Goal: Transaction & Acquisition: Purchase product/service

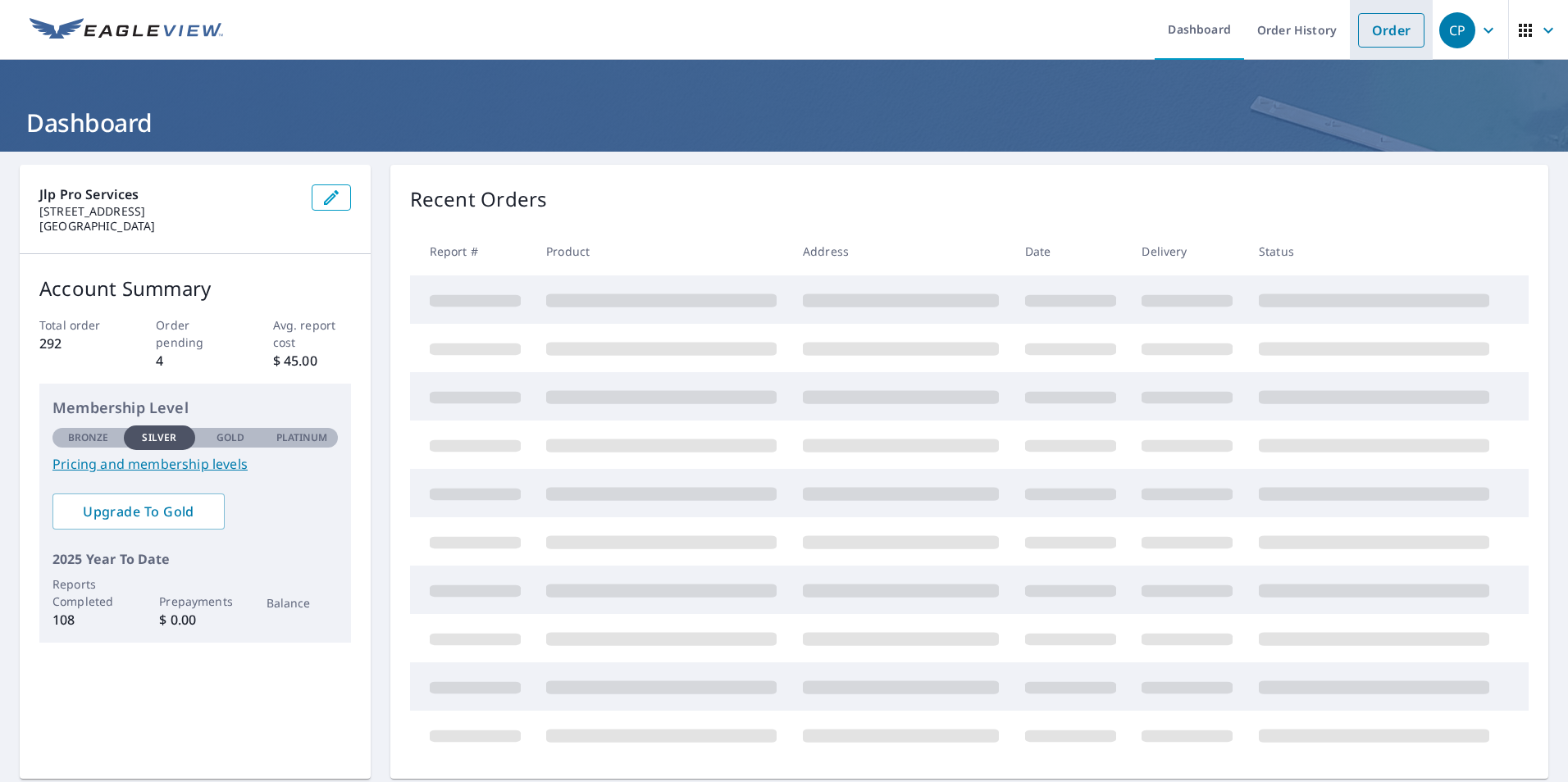
click at [1376, 17] on link "Order" at bounding box center [1391, 31] width 66 height 34
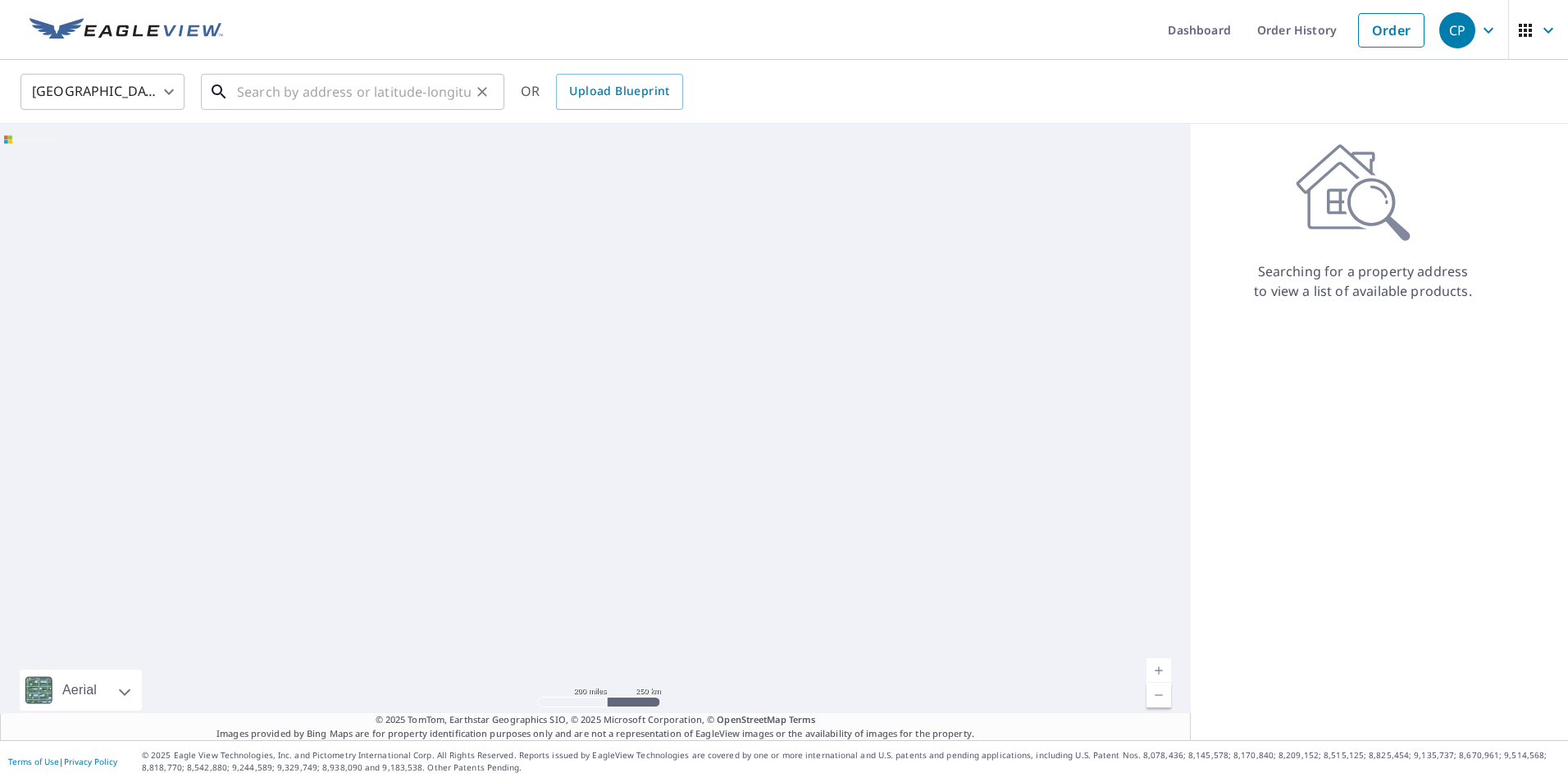
click at [436, 93] on input "text" at bounding box center [354, 92] width 234 height 46
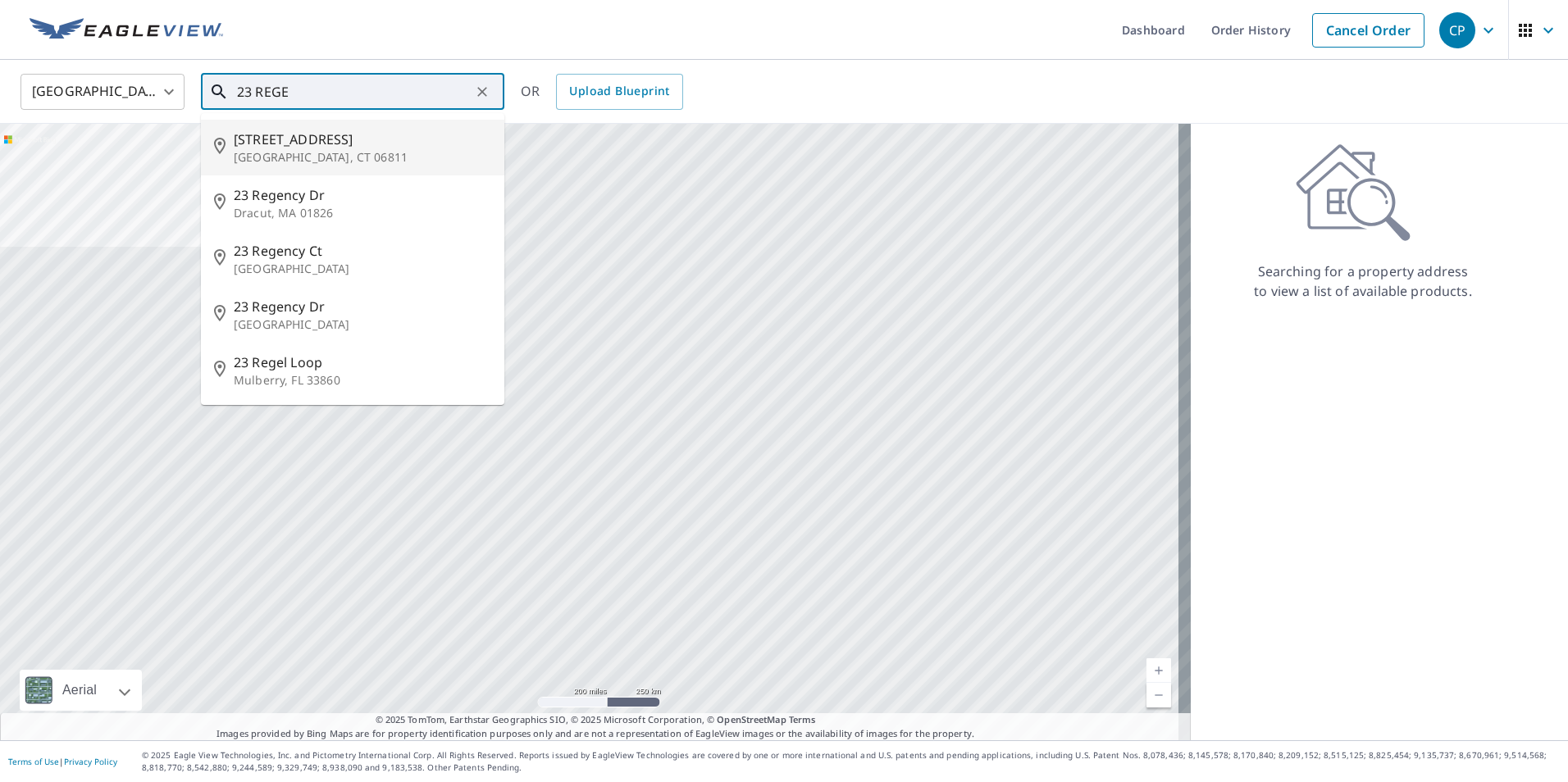
click at [393, 156] on p "[GEOGRAPHIC_DATA], CT 06811" at bounding box center [362, 157] width 258 height 16
type input "[STREET_ADDRESS]"
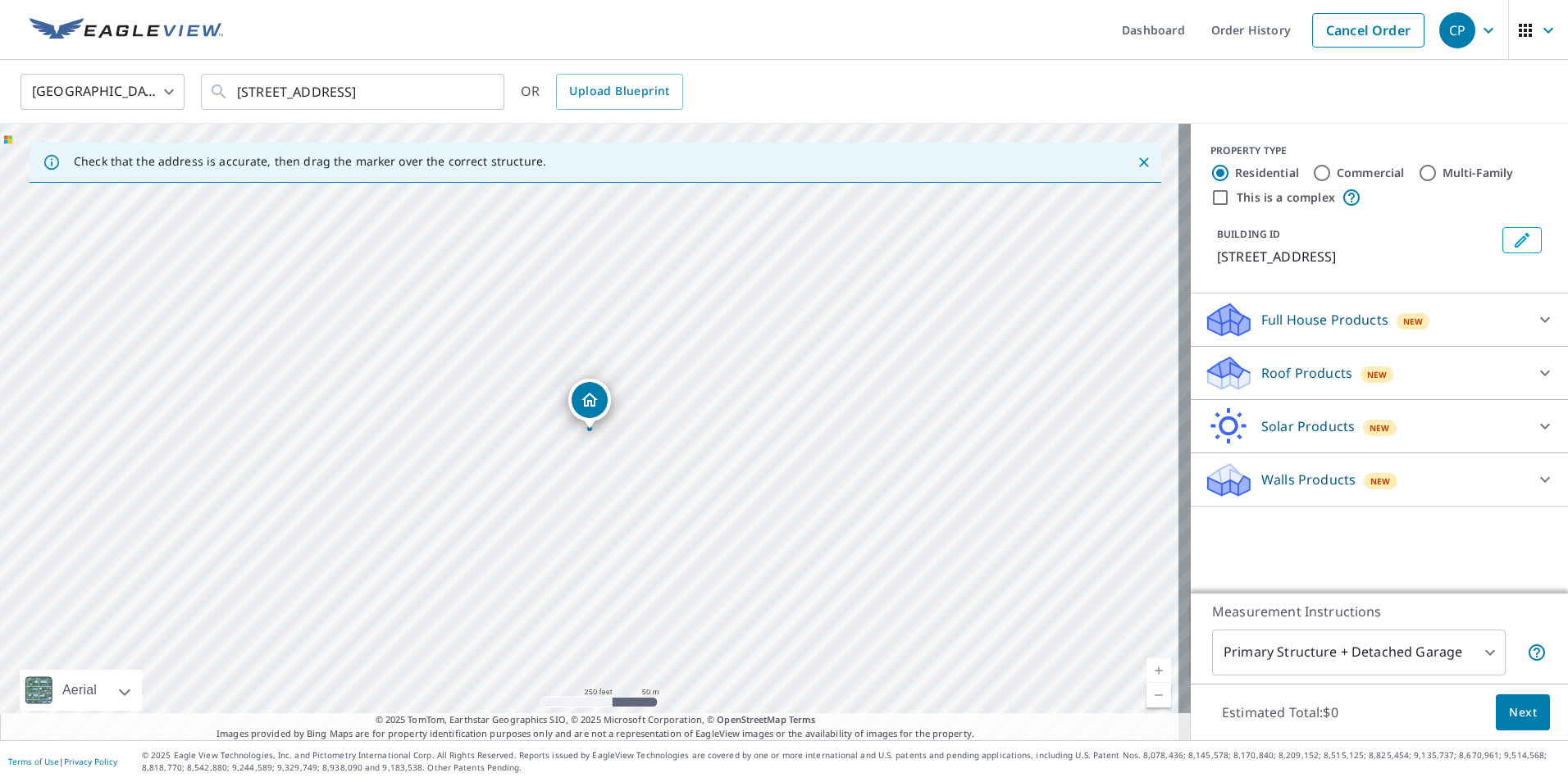
click at [1274, 479] on p "Walls Products" at bounding box center [1308, 479] width 94 height 20
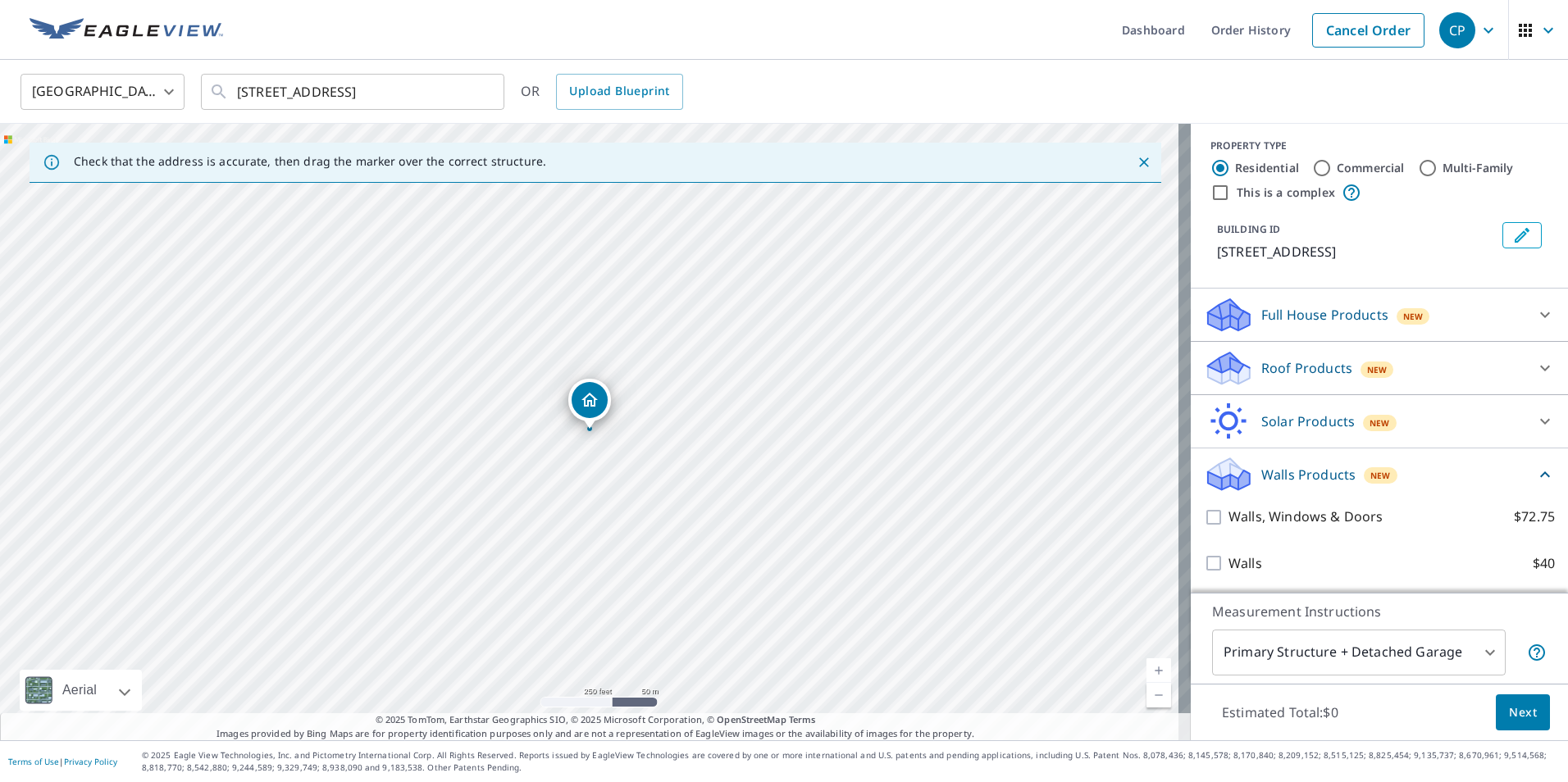
scroll to position [6, 0]
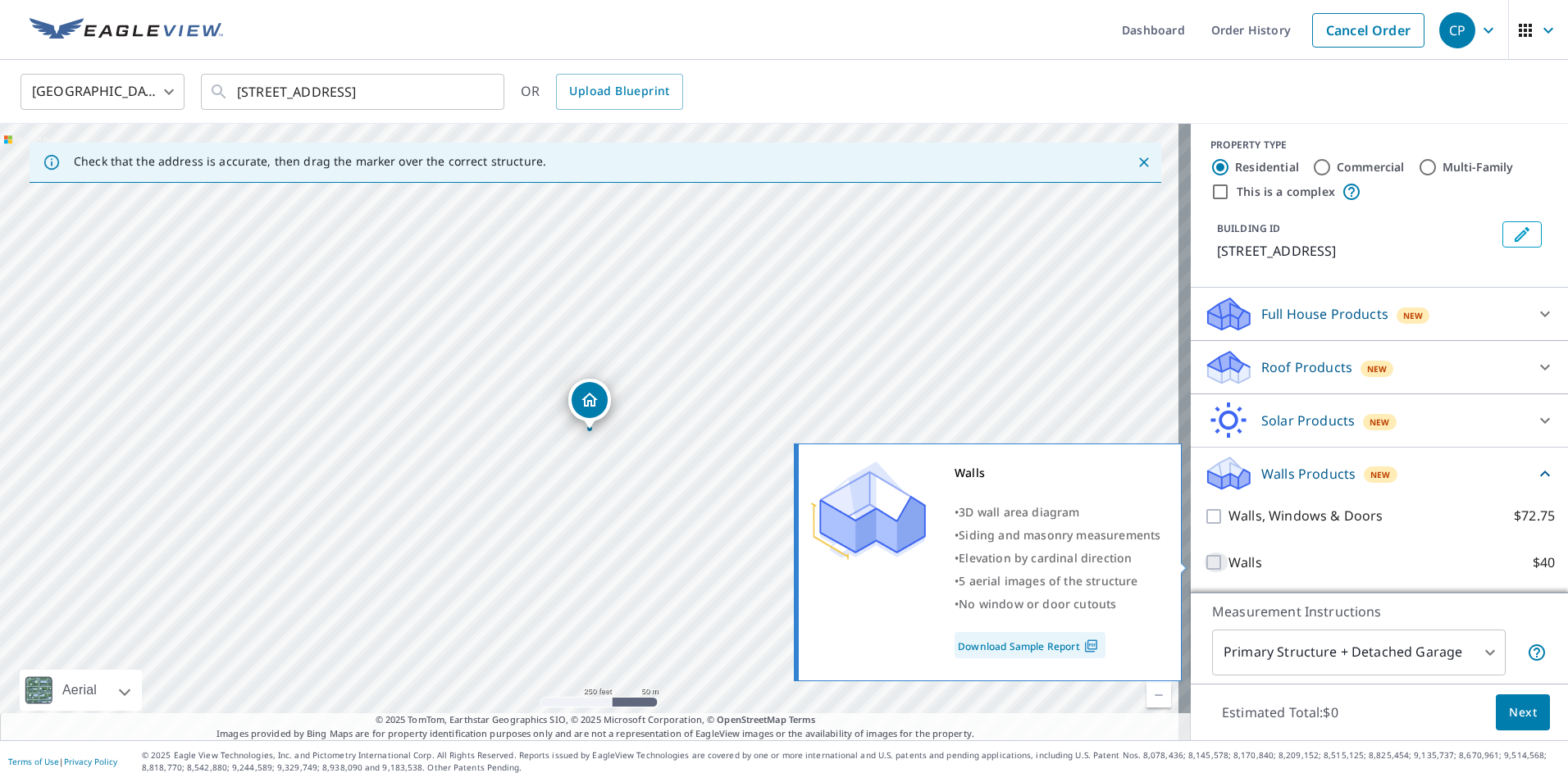
click at [1204, 565] on input "Walls $40" at bounding box center [1216, 563] width 25 height 20
checkbox input "true"
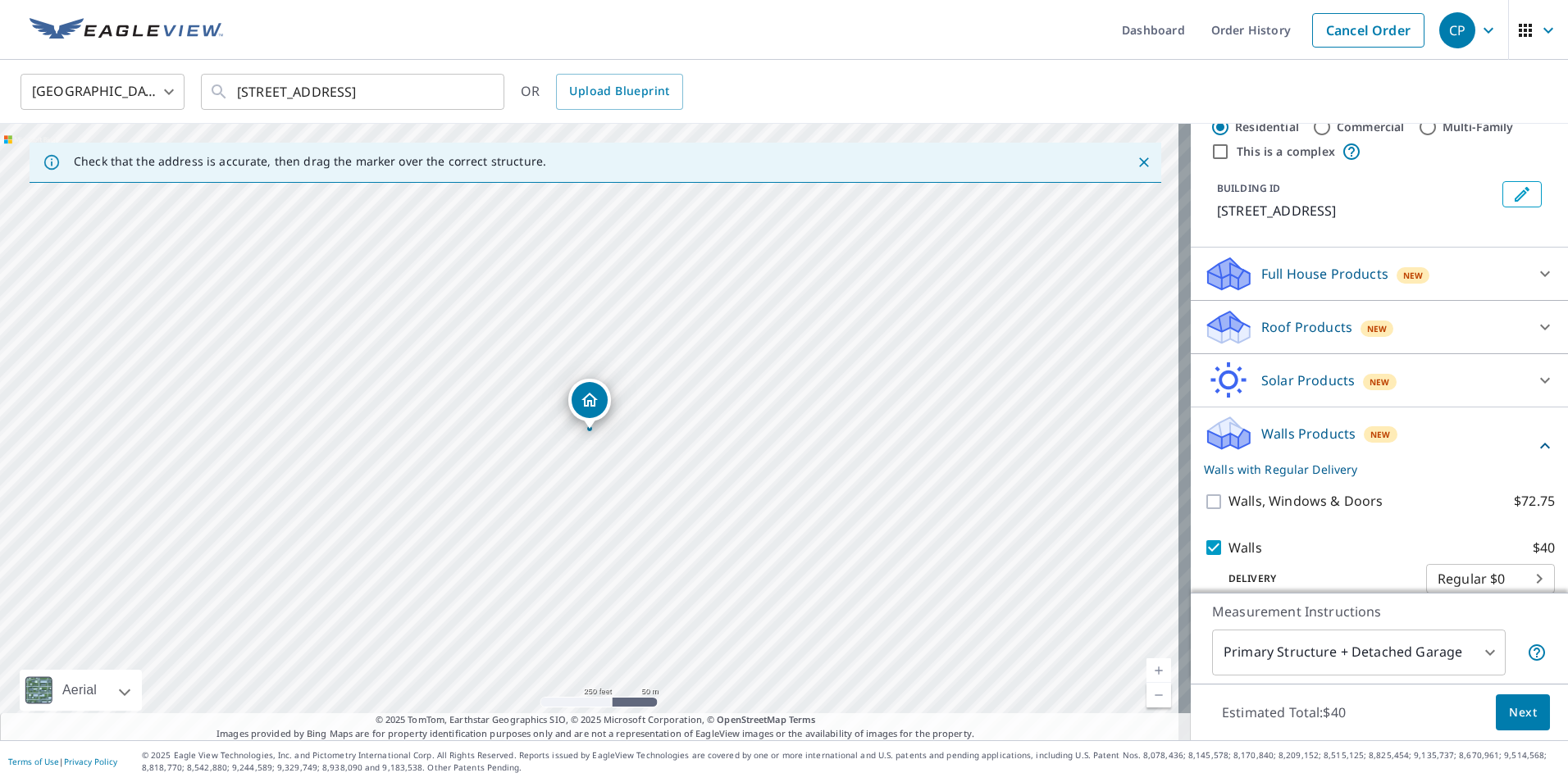
scroll to position [67, 0]
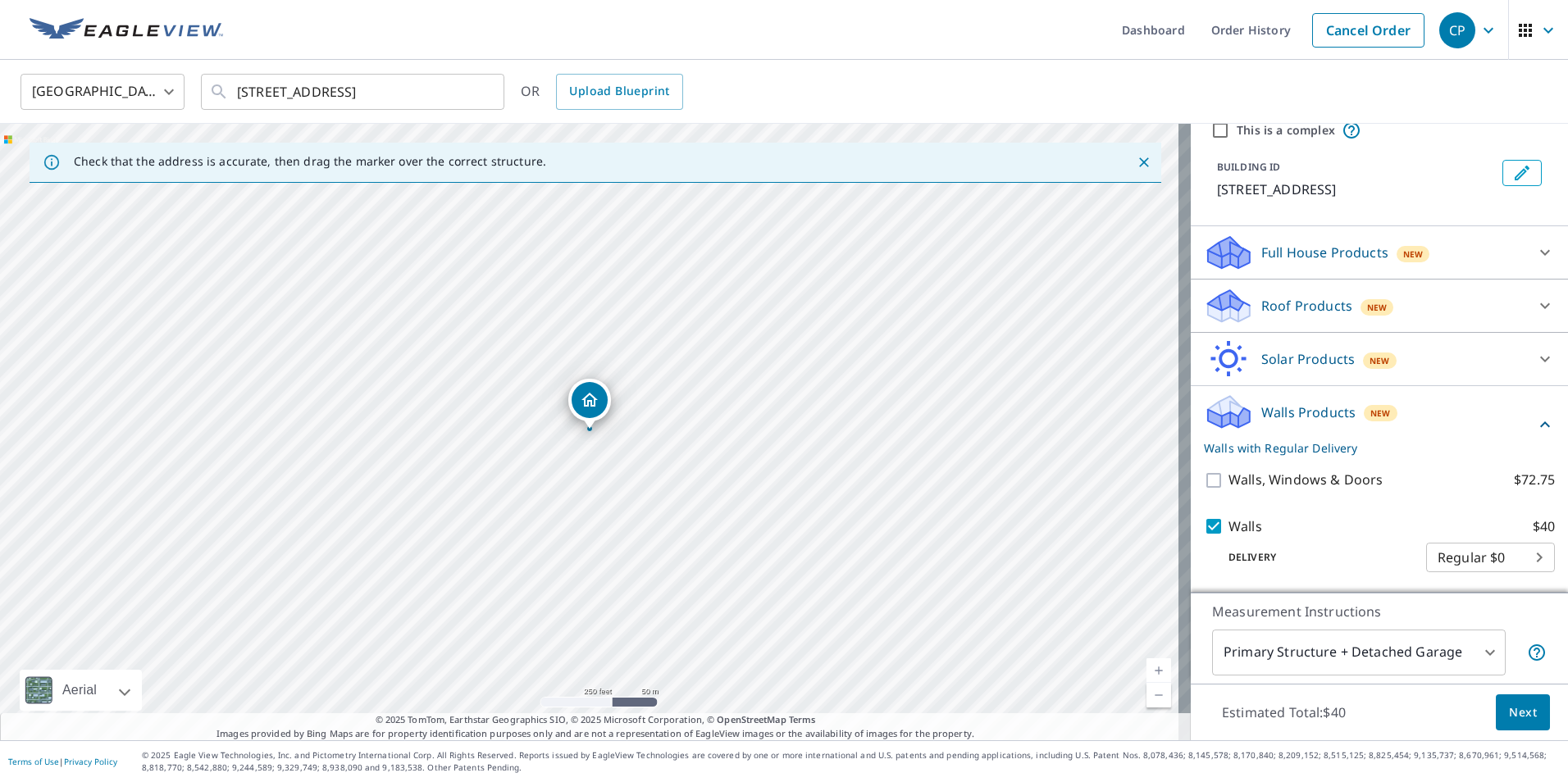
click at [1521, 725] on button "Next" at bounding box center [1523, 713] width 54 height 37
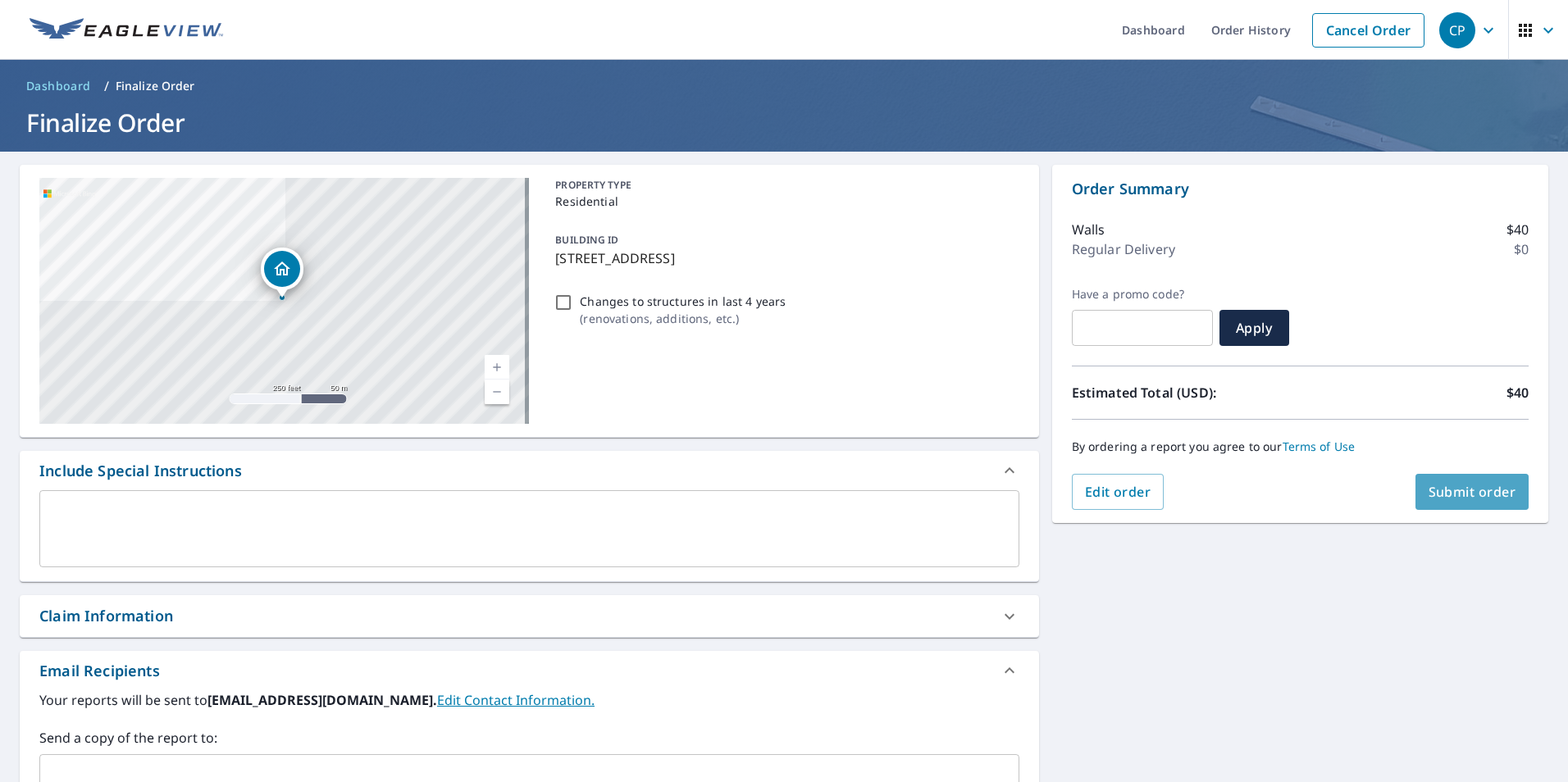
click at [1435, 487] on span "Submit order" at bounding box center [1473, 492] width 88 height 18
